Goal: Information Seeking & Learning: Understand process/instructions

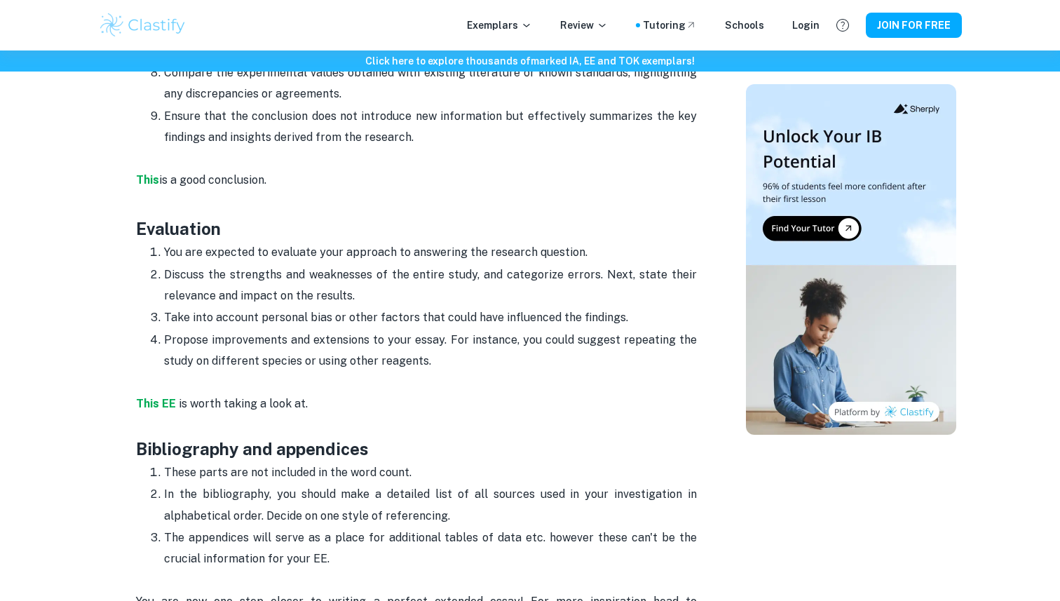
scroll to position [3481, 0]
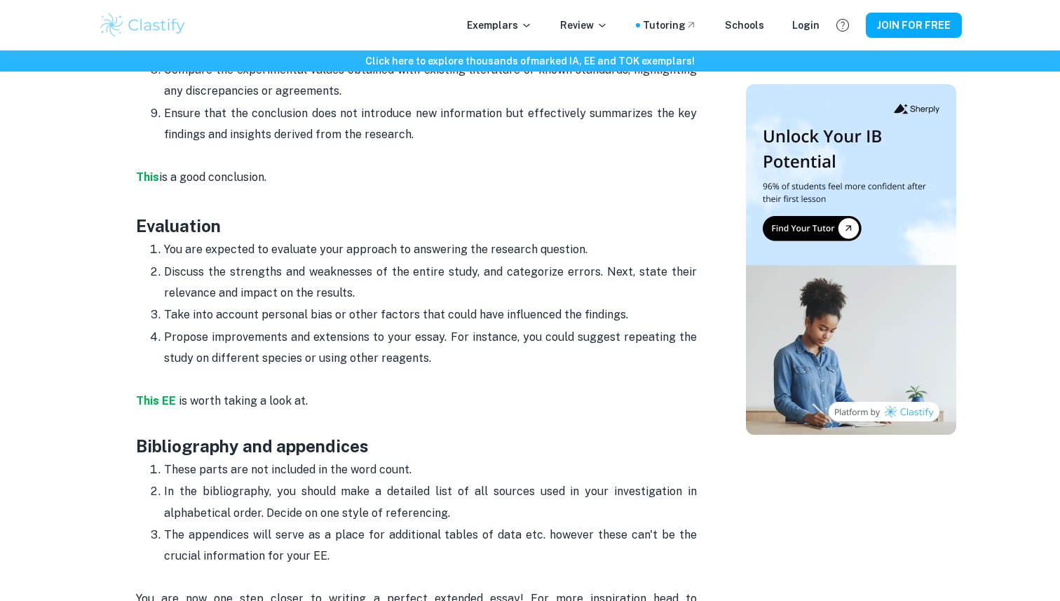
click at [529, 355] on p "Propose improvements and extensions to your essay. For instance, you could sugg…" at bounding box center [430, 348] width 533 height 43
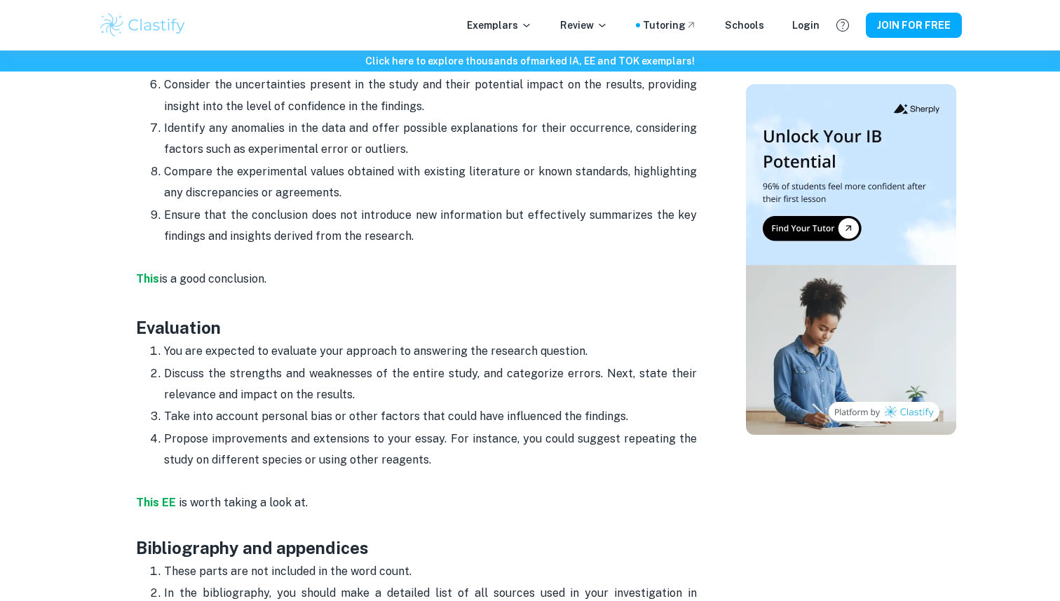
scroll to position [3366, 0]
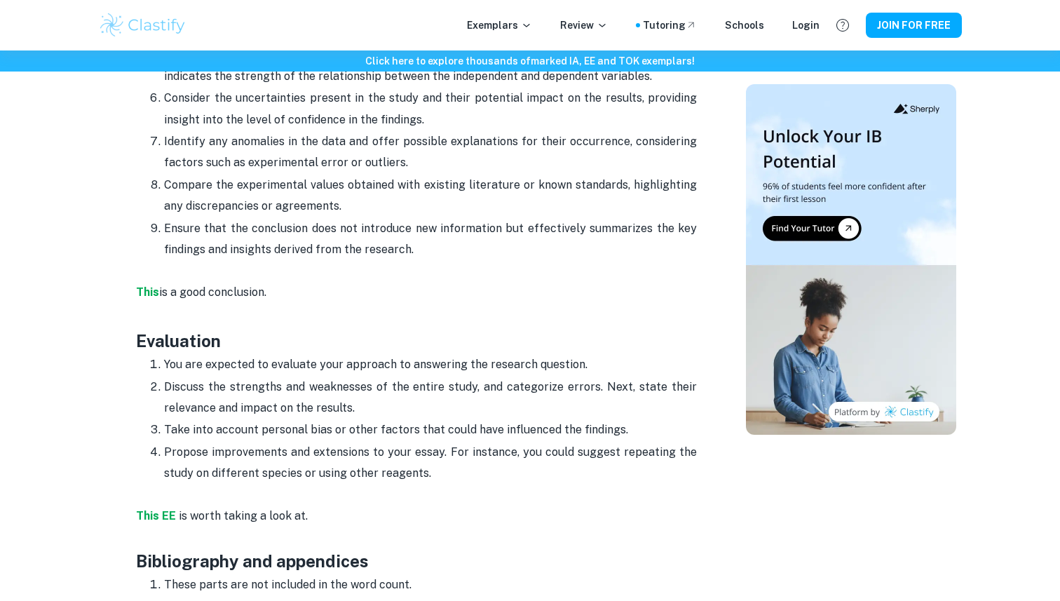
drag, startPoint x: 430, startPoint y: 478, endPoint x: 164, endPoint y: 366, distance: 288.3
click at [164, 366] on ol "You are expected to evaluate your approach to answering the research question. …" at bounding box center [416, 418] width 561 height 130
copy ol "You are expected to evaluate your approach to answering the research question. …"
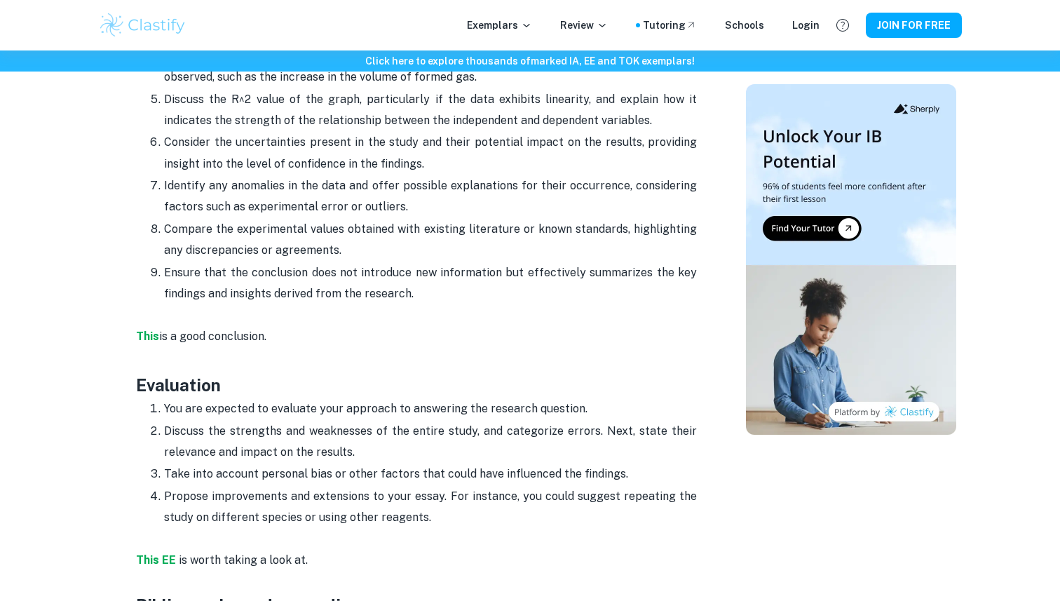
scroll to position [3308, 0]
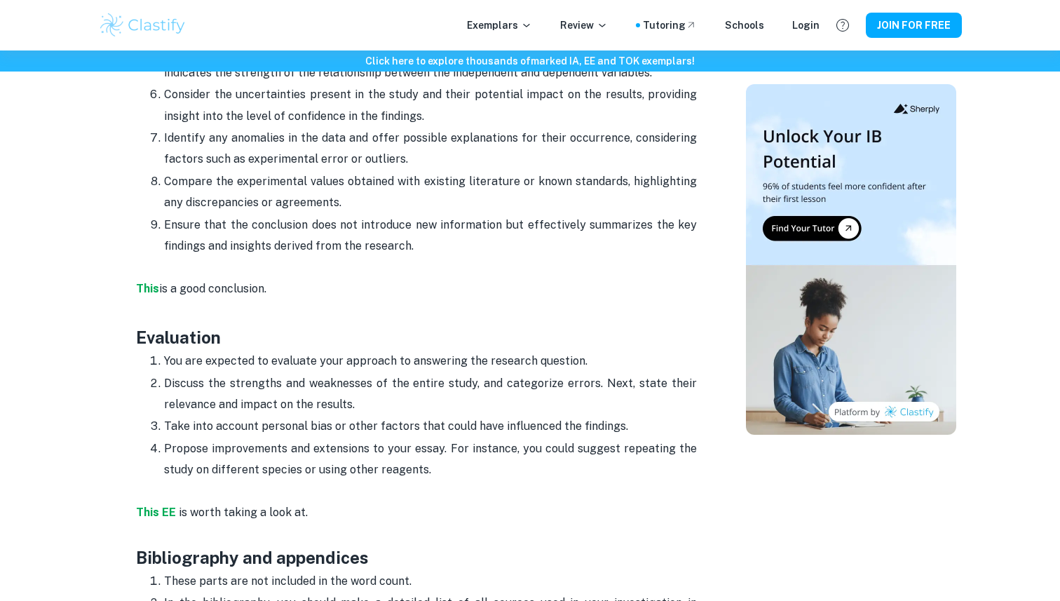
scroll to position [3367, 0]
